Goal: Task Accomplishment & Management: Use online tool/utility

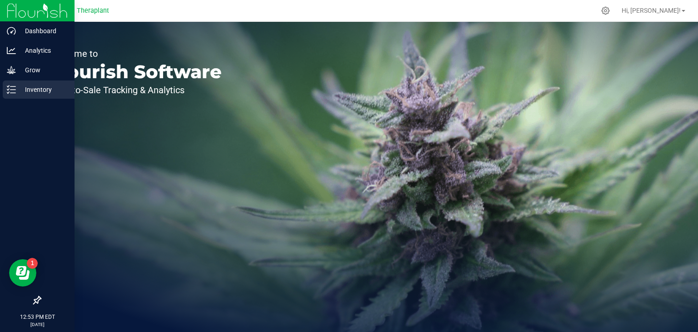
click at [41, 94] on p "Inventory" at bounding box center [43, 89] width 54 height 11
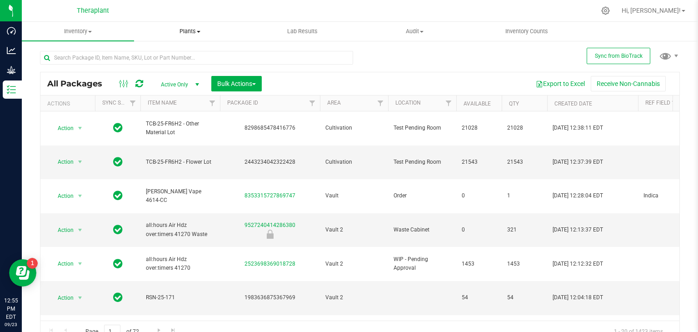
click at [187, 34] on span "Plants" at bounding box center [189, 31] width 111 height 8
click at [155, 54] on span "All plants" at bounding box center [160, 55] width 52 height 8
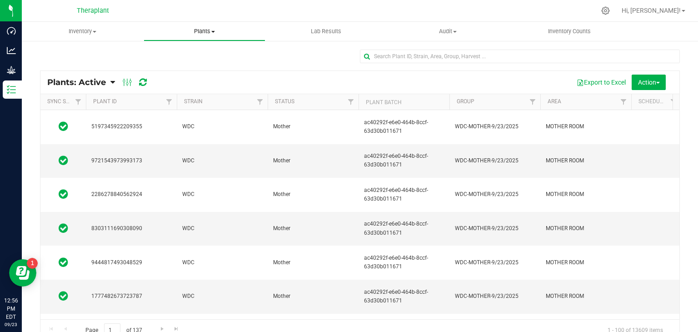
click at [203, 32] on span "Plants" at bounding box center [204, 31] width 121 height 8
click at [292, 57] on div at bounding box center [359, 60] width 639 height 21
click at [393, 64] on div at bounding box center [520, 60] width 320 height 21
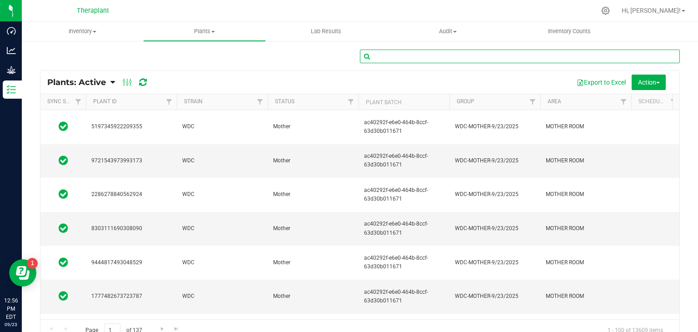
click at [384, 53] on input "text" at bounding box center [520, 57] width 320 height 14
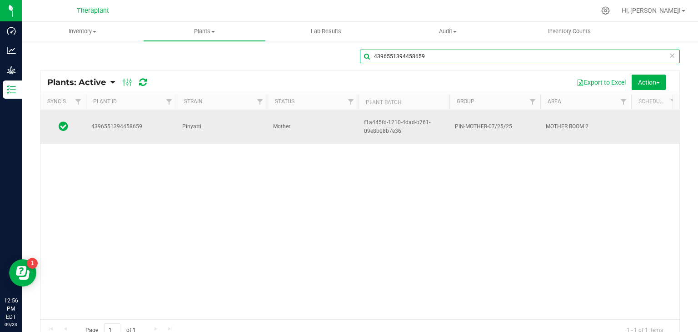
type input "4396551394458659"
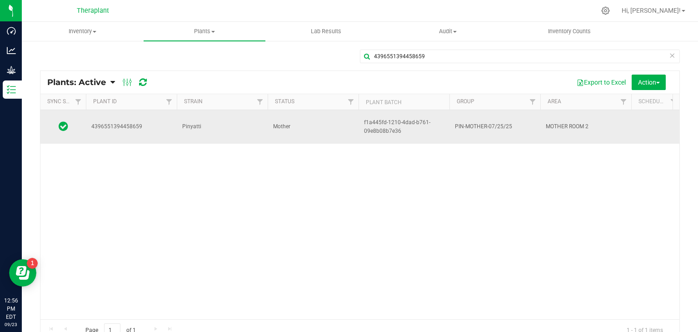
click at [225, 124] on span "Pinyatti" at bounding box center [222, 126] width 80 height 9
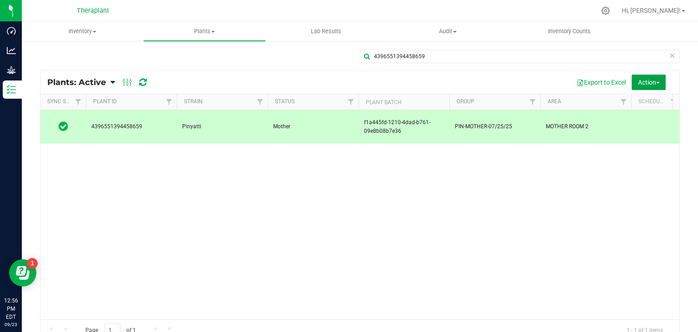
click at [638, 83] on span "Action" at bounding box center [649, 82] width 22 height 7
click at [552, 193] on div "4396551394458659 [GEOGRAPHIC_DATA] Mother f1a445fd-1210-4dad-b761-09e8b08b7e36 …" at bounding box center [359, 214] width 639 height 209
click at [228, 179] on div "4396551394458659 [GEOGRAPHIC_DATA] Mother f1a445fd-1210-4dad-b761-09e8b08b7e36 …" at bounding box center [359, 214] width 639 height 209
click at [322, 157] on div "4396551394458659 [GEOGRAPHIC_DATA] Mother f1a445fd-1210-4dad-b761-09e8b08b7e36 …" at bounding box center [359, 214] width 639 height 209
click at [631, 99] on span "Schedule destroy" at bounding box center [635, 102] width 46 height 7
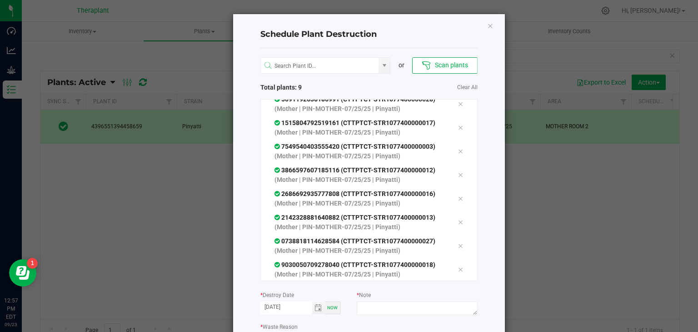
scroll to position [67, 0]
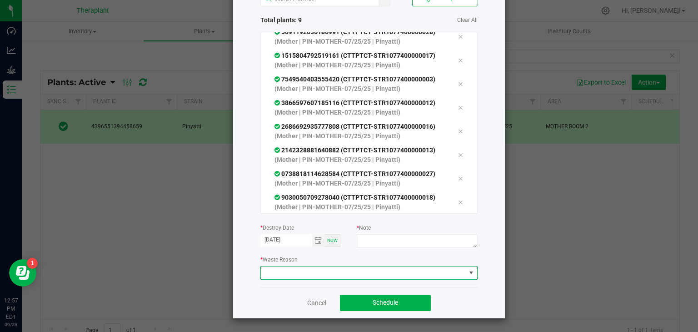
click at [307, 271] on span at bounding box center [363, 272] width 205 height 13
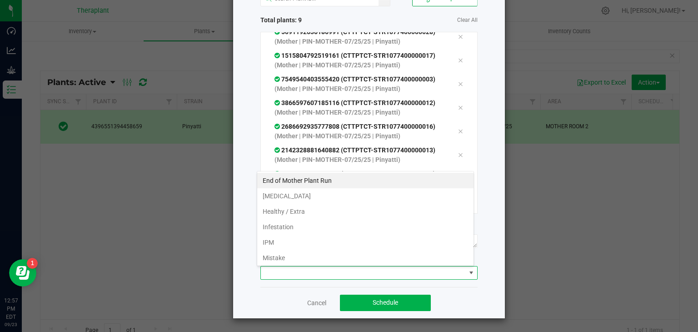
scroll to position [13, 217]
click at [317, 182] on li "End of Mother Plant Run" at bounding box center [365, 180] width 216 height 15
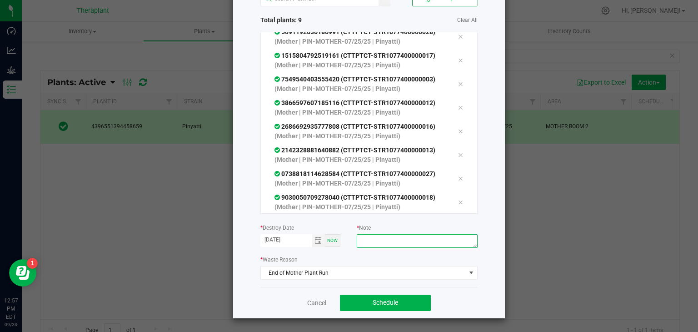
click at [367, 242] on textarea at bounding box center [416, 241] width 120 height 14
type textarea "end of a run"
click at [392, 298] on span "Schedule" at bounding box center [384, 301] width 25 height 7
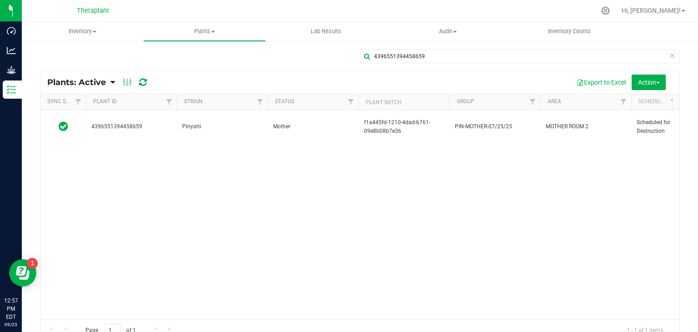
click at [668, 54] on icon at bounding box center [671, 55] width 6 height 11
